Goal: Task Accomplishment & Management: Manage account settings

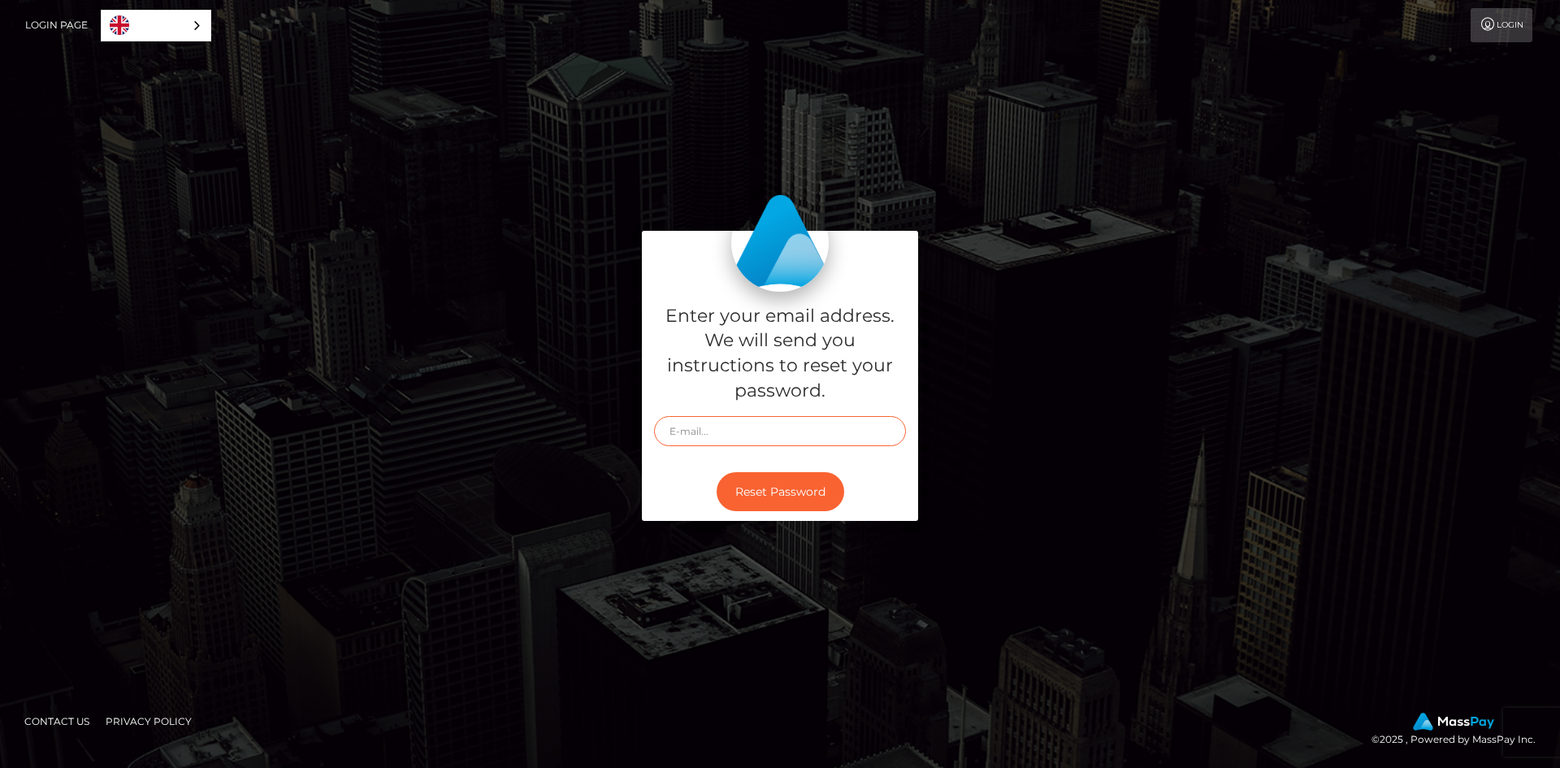
click at [712, 419] on input "text" at bounding box center [780, 431] width 252 height 30
type input "[PERSON_NAME][EMAIL_ADDRESS][DOMAIN_NAME]"
click at [766, 486] on button "Reset Password" at bounding box center [780, 492] width 128 height 40
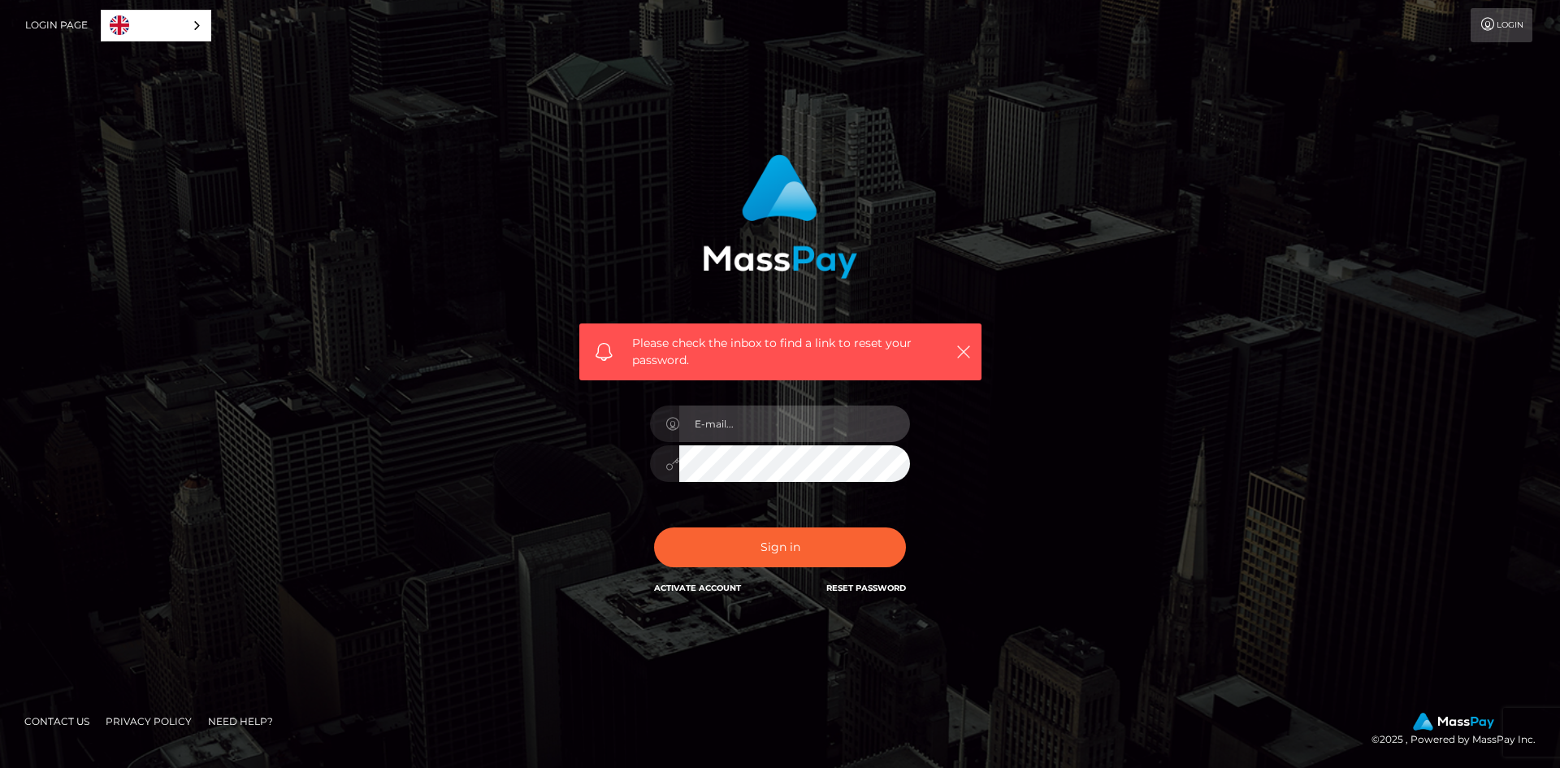
click at [740, 422] on input "email" at bounding box center [794, 423] width 231 height 37
type input "[PERSON_NAME][EMAIL_ADDRESS][DOMAIN_NAME]"
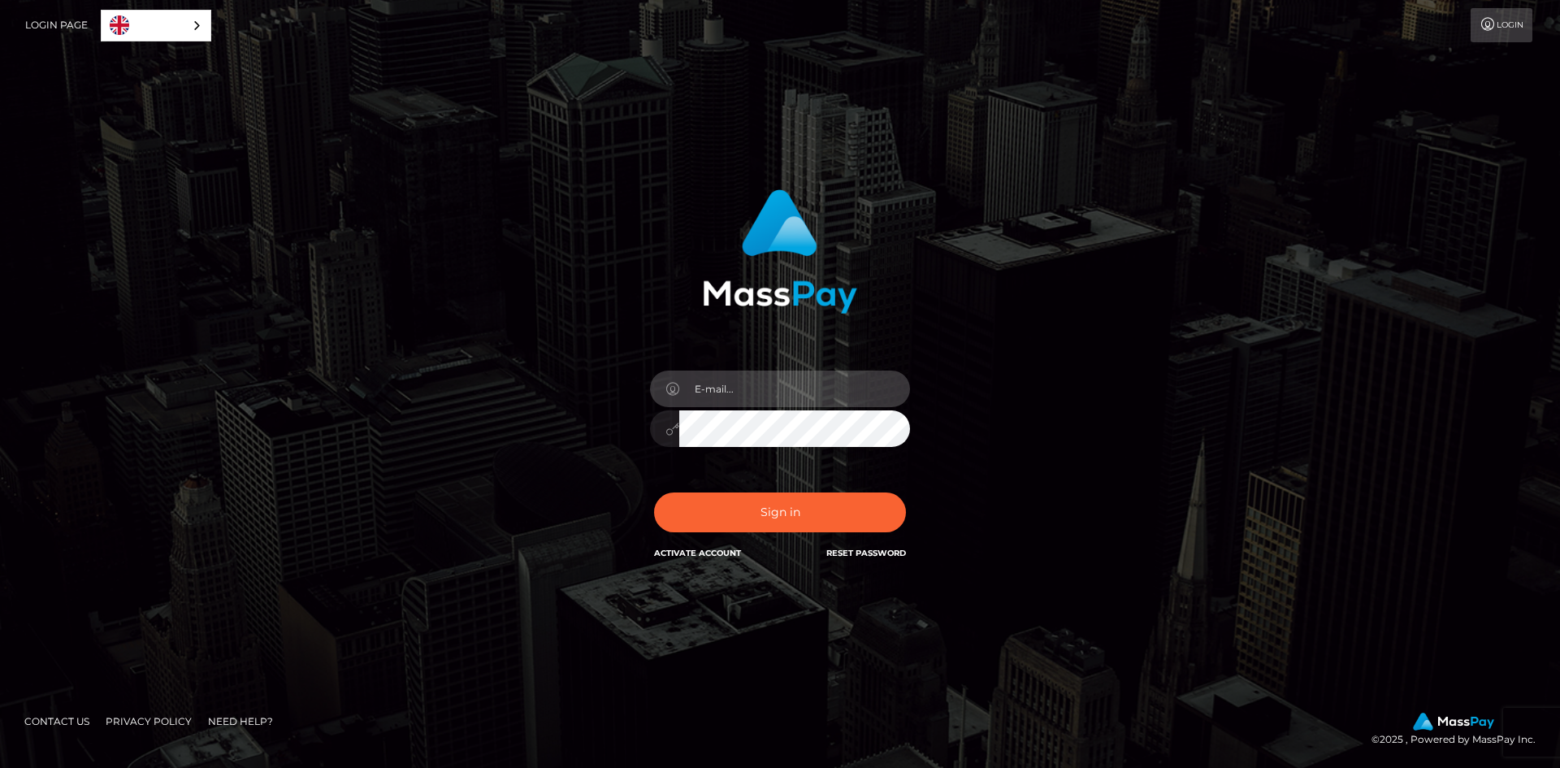
click at [731, 394] on input "email" at bounding box center [794, 388] width 231 height 37
type input "[PERSON_NAME][EMAIL_ADDRESS][DOMAIN_NAME]"
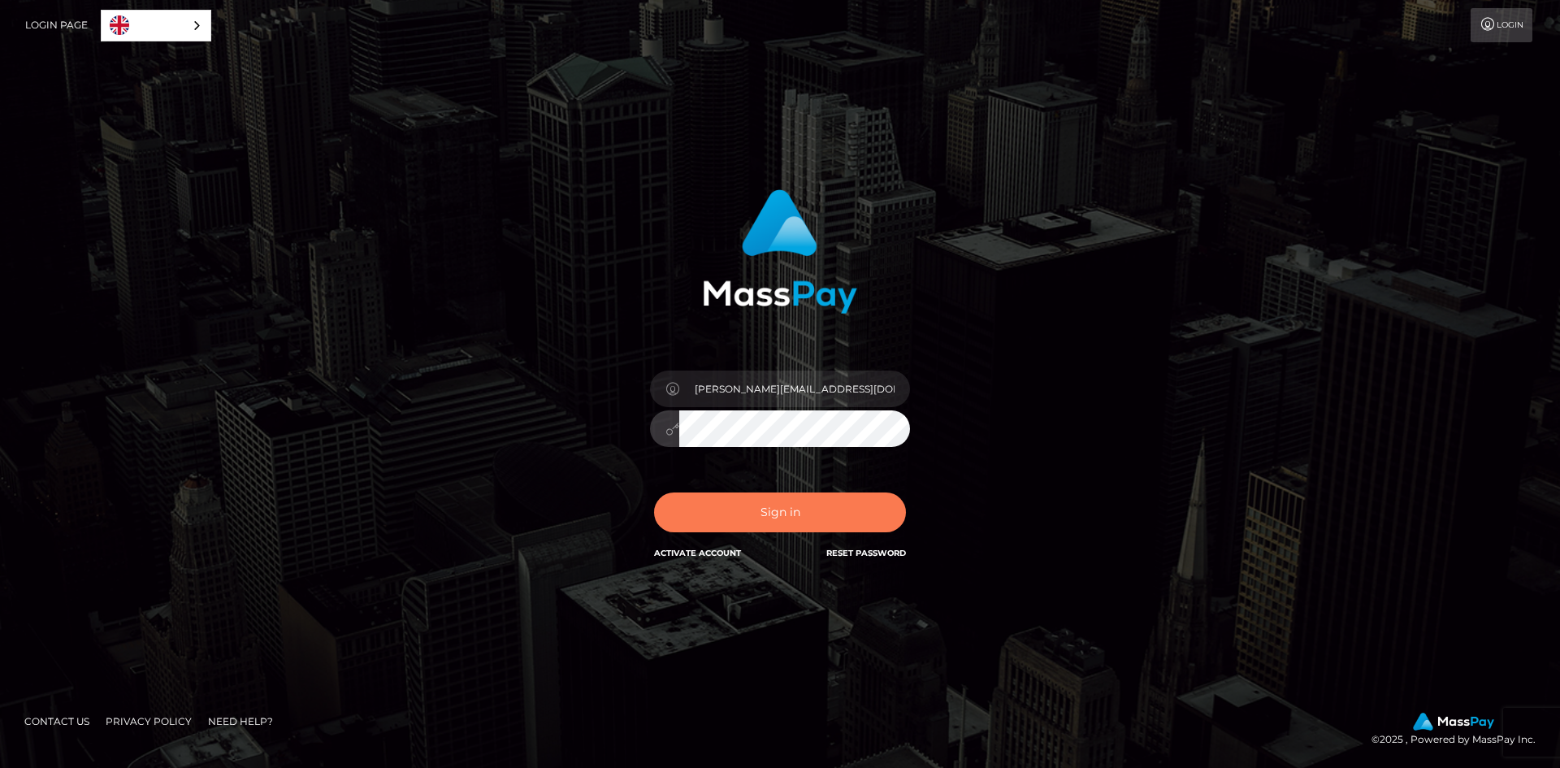
click at [774, 507] on button "Sign in" at bounding box center [780, 512] width 252 height 40
